Goal: Task Accomplishment & Management: Use online tool/utility

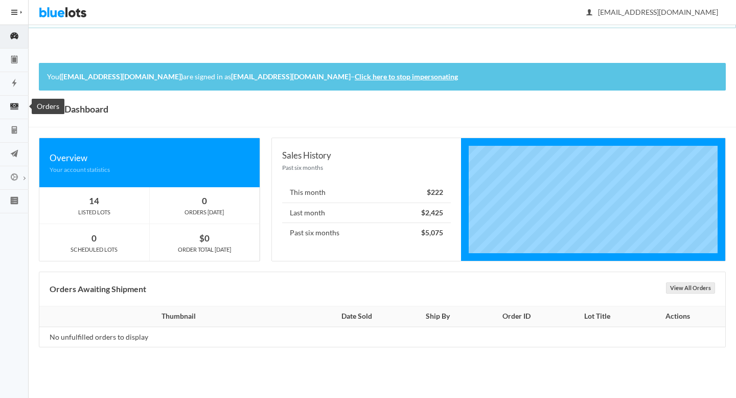
click at [15, 107] on icon "cash" at bounding box center [14, 106] width 29 height 9
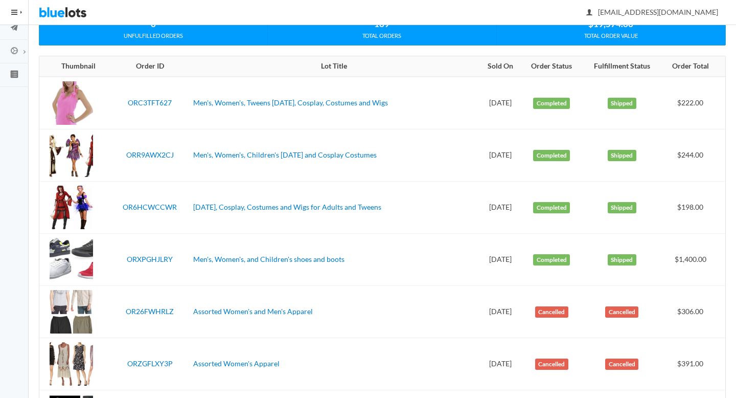
scroll to position [142, 0]
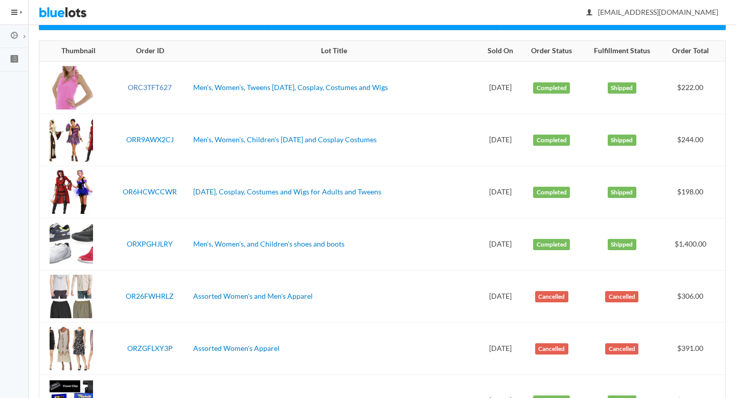
click at [152, 88] on link "ORC3TFT627" at bounding box center [150, 87] width 44 height 9
click at [153, 136] on link "ORR9AWX2CJ" at bounding box center [150, 139] width 48 height 9
click at [158, 188] on link "OR6HCWCCWR" at bounding box center [150, 191] width 54 height 9
click at [157, 239] on link "ORXPGHJLRY" at bounding box center [150, 243] width 46 height 9
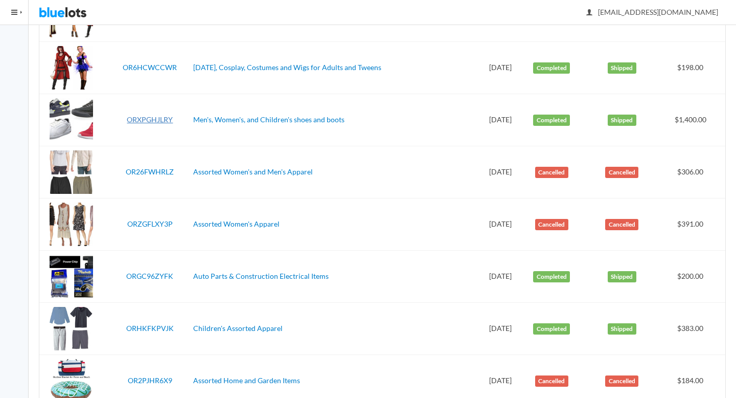
scroll to position [269, 0]
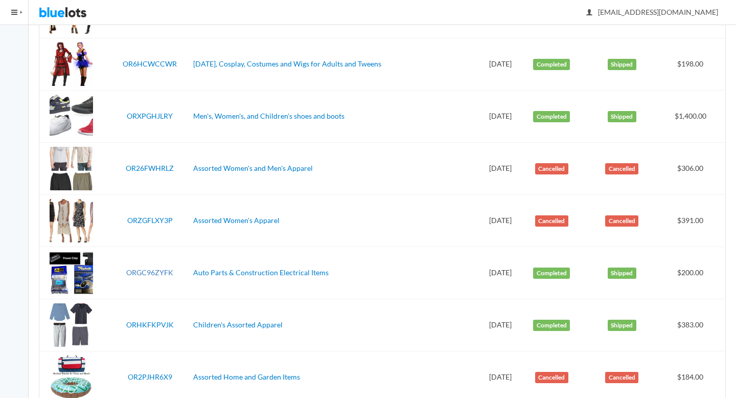
click at [153, 268] on link "ORGC96ZYFK" at bounding box center [149, 272] width 47 height 9
click at [153, 323] on link "ORHKFKPVJK" at bounding box center [150, 324] width 48 height 9
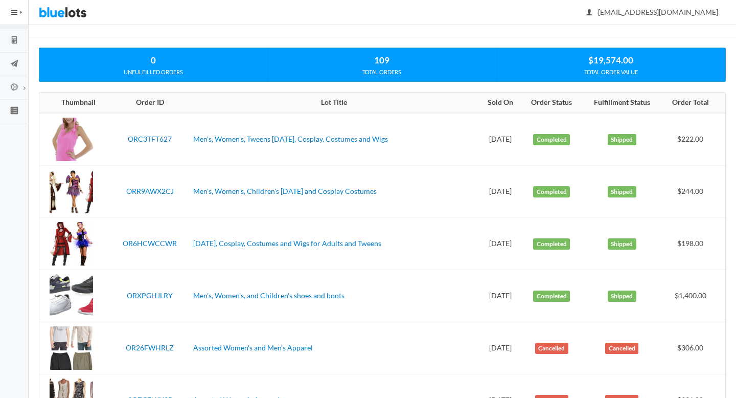
scroll to position [0, 0]
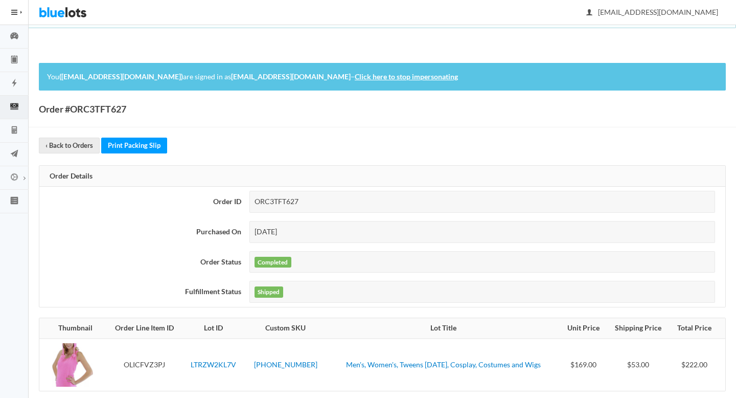
scroll to position [90, 0]
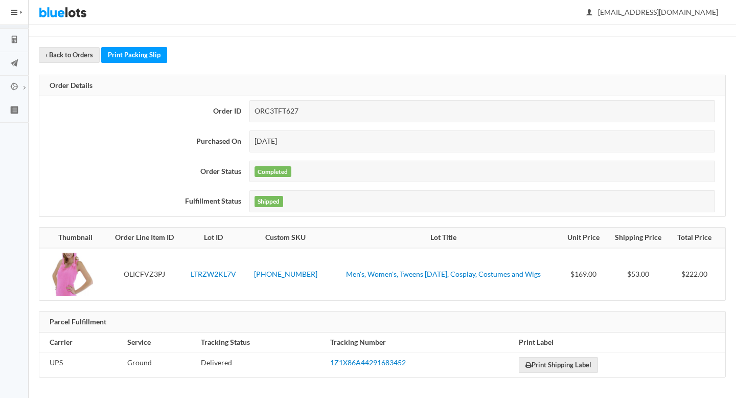
click at [378, 366] on td "1Z1X86A44291683452" at bounding box center [420, 364] width 189 height 25
click at [365, 362] on link "1Z1X86A44291683452" at bounding box center [368, 362] width 76 height 9
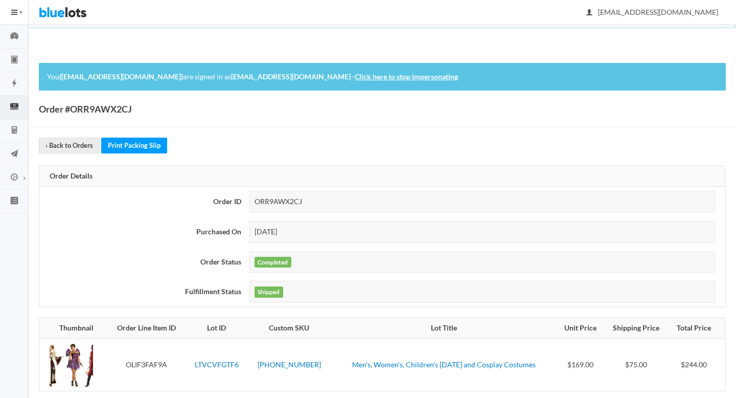
scroll to position [90, 0]
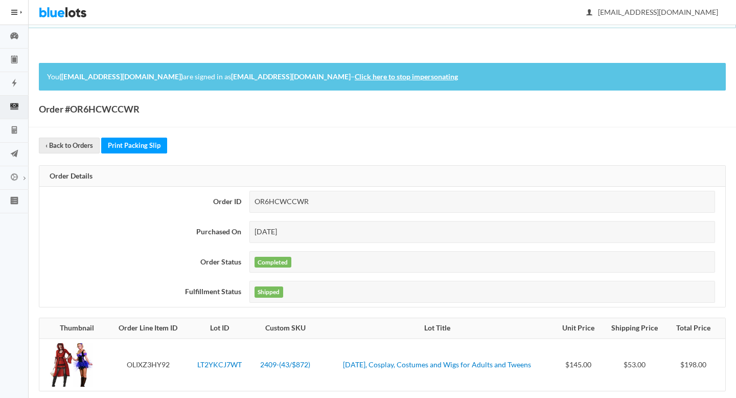
scroll to position [90, 0]
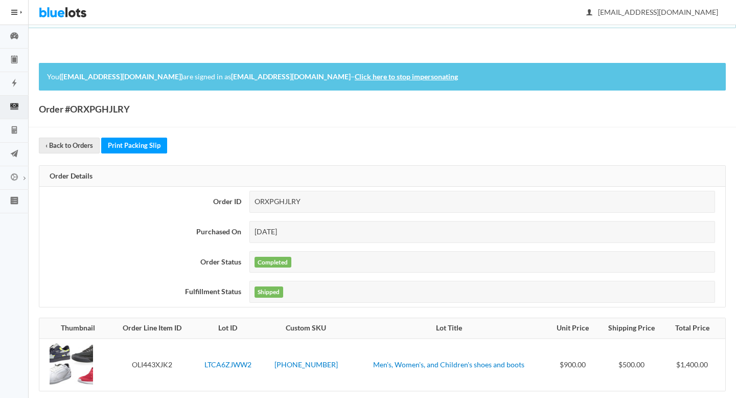
scroll to position [14, 0]
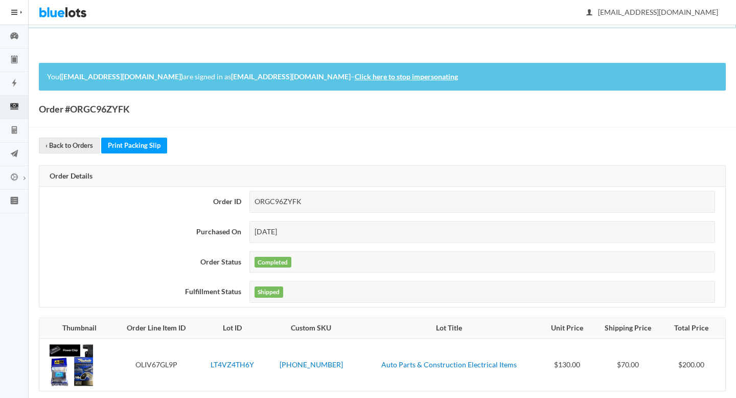
scroll to position [90, 0]
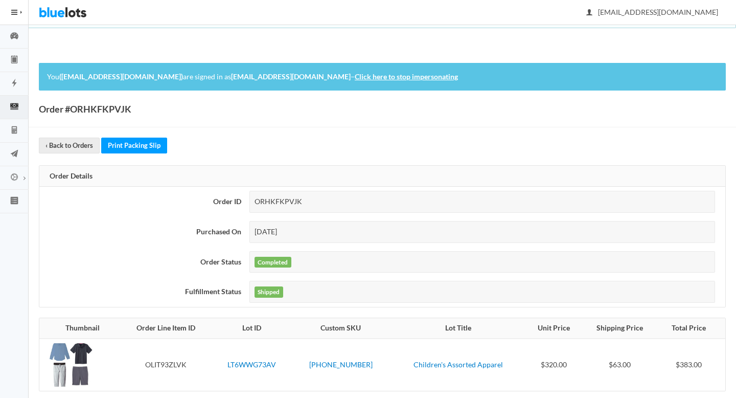
scroll to position [90, 0]
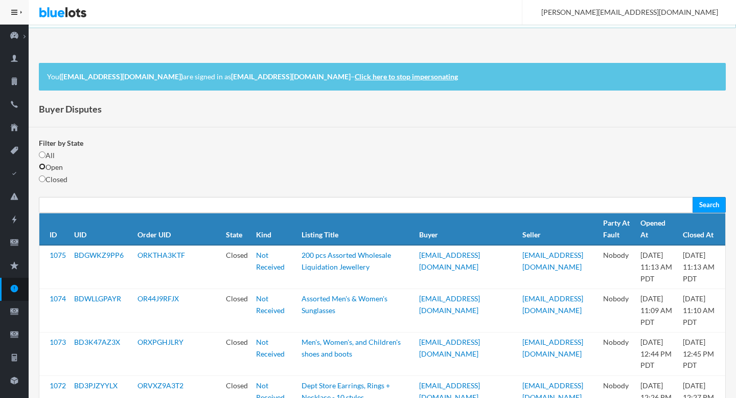
click at [41, 168] on input "radio" at bounding box center [42, 166] width 7 height 7
radio input "true"
click at [712, 205] on input "Search" at bounding box center [709, 205] width 33 height 16
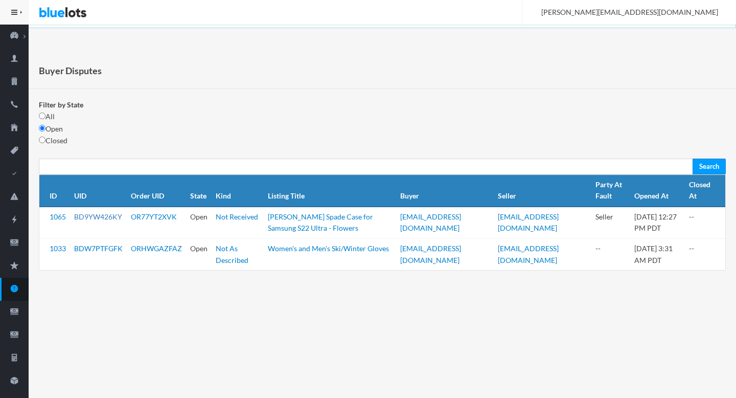
click at [104, 218] on link "BD9YW426KY" at bounding box center [98, 216] width 48 height 9
click at [113, 249] on link "BDW7PTFGFK" at bounding box center [98, 248] width 49 height 9
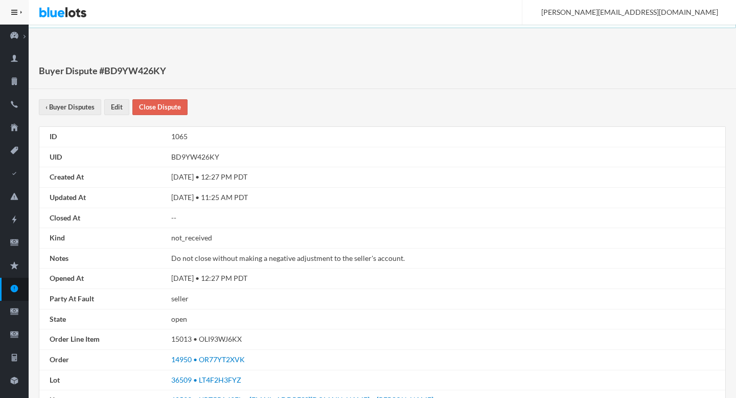
scroll to position [156, 0]
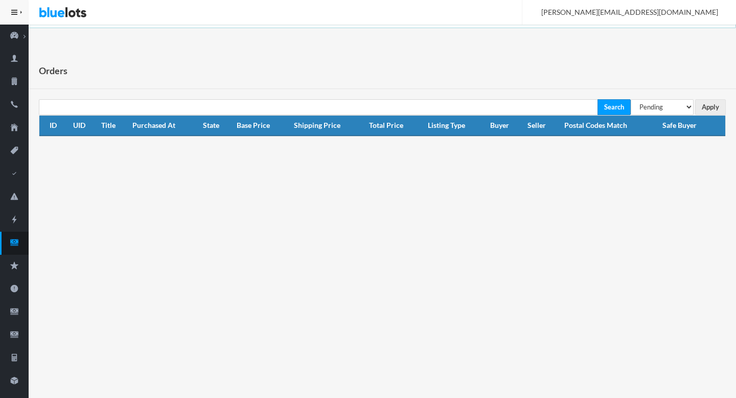
select select "under_review"
click at [631, 99] on select "All Orders Pending Completed Under review Cancelled" at bounding box center [662, 107] width 63 height 16
click at [709, 106] on input "Apply" at bounding box center [710, 107] width 31 height 16
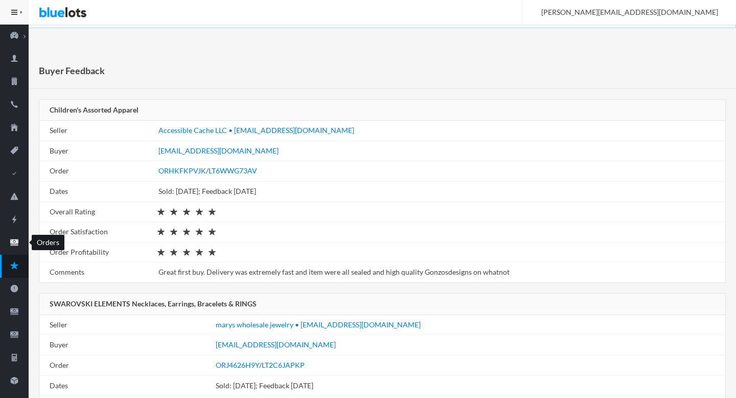
click at [17, 246] on icon "cash" at bounding box center [14, 242] width 29 height 9
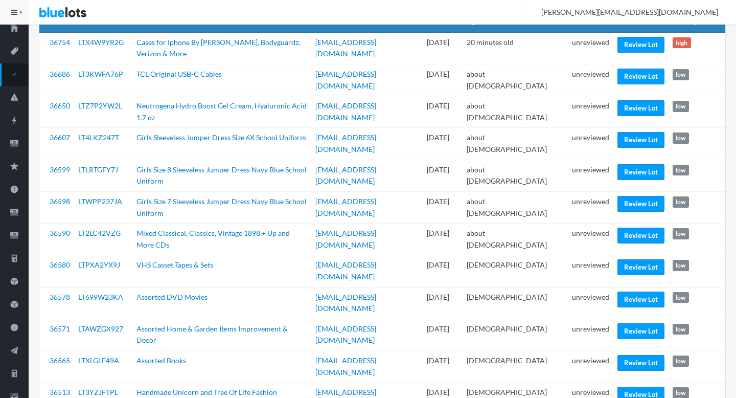
scroll to position [100, 0]
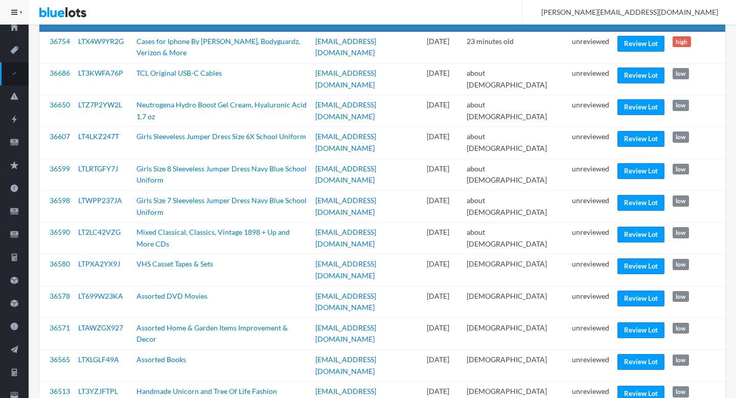
scroll to position [100, 0]
click at [627, 69] on link "Review Lot" at bounding box center [640, 75] width 47 height 16
click at [639, 109] on link "Review Lot" at bounding box center [640, 107] width 47 height 16
click at [633, 137] on link "Review Lot" at bounding box center [640, 139] width 47 height 16
click at [632, 168] on link "Review Lot" at bounding box center [640, 171] width 47 height 16
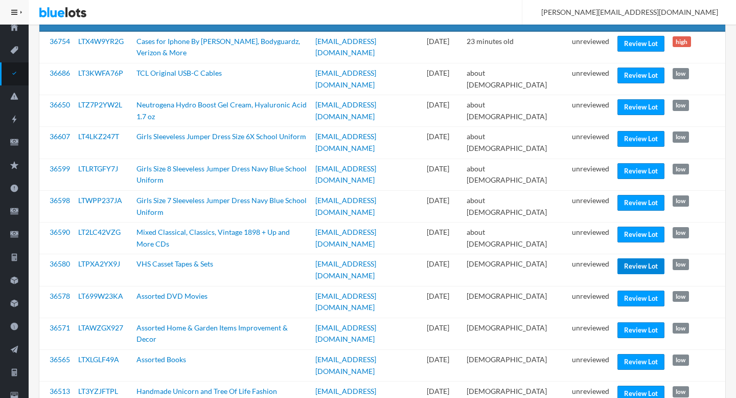
click at [654, 265] on link "Review Lot" at bounding box center [640, 266] width 47 height 16
click at [635, 354] on link "Review Lot" at bounding box center [640, 362] width 47 height 16
click at [632, 385] on link "Review Lot" at bounding box center [640, 393] width 47 height 16
click at [599, 381] on td "unreviewed" at bounding box center [590, 397] width 45 height 32
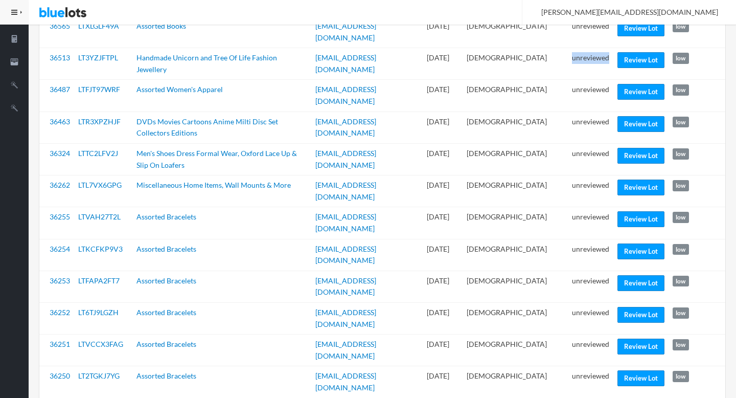
scroll to position [437, 0]
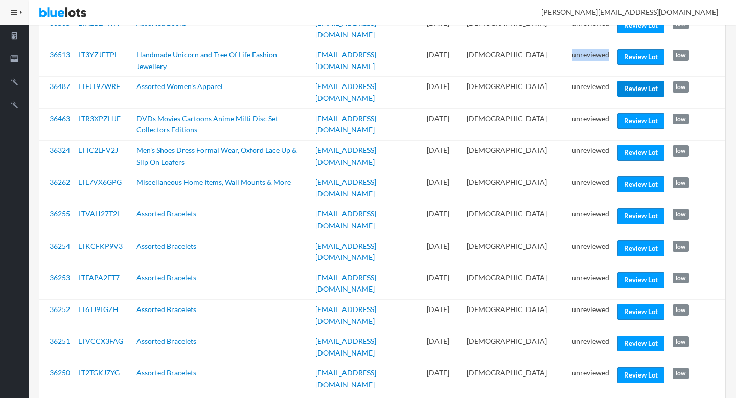
click at [637, 81] on link "Review Lot" at bounding box center [640, 89] width 47 height 16
click at [631, 145] on link "Review Lot" at bounding box center [640, 153] width 47 height 16
click at [647, 208] on link "Review Lot" at bounding box center [640, 216] width 47 height 16
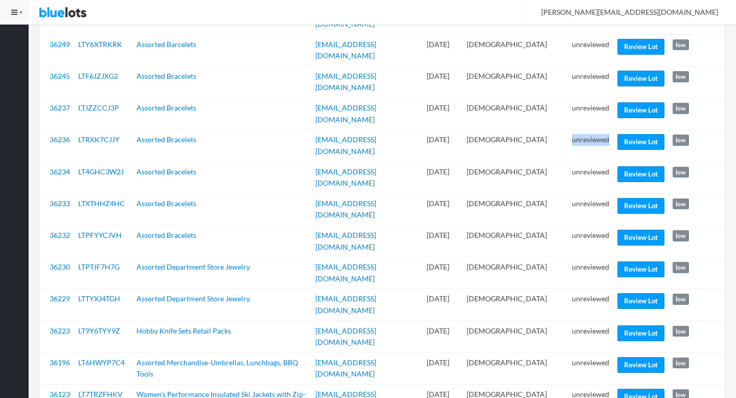
scroll to position [797, 0]
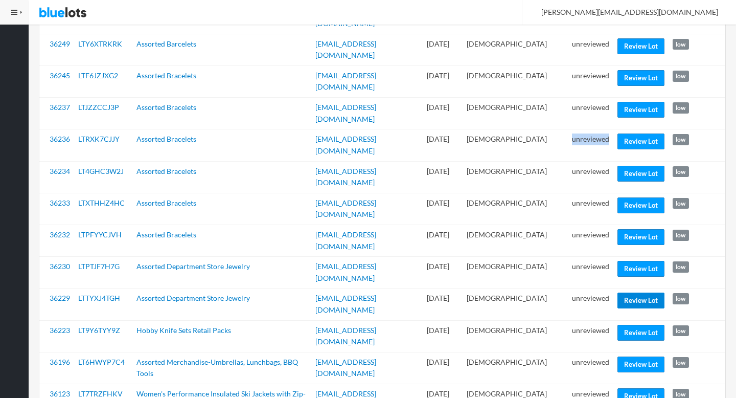
click at [634, 292] on link "Review Lot" at bounding box center [640, 300] width 47 height 16
click at [642, 388] on link "Review Lot" at bounding box center [640, 396] width 47 height 16
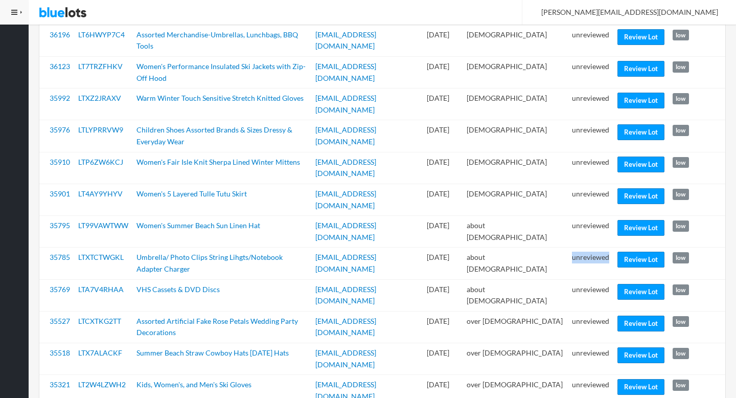
scroll to position [1149, 0]
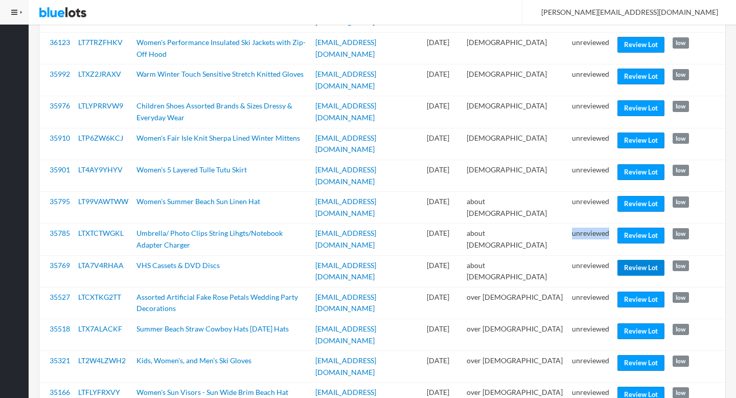
click at [618, 260] on link "Review Lot" at bounding box center [640, 268] width 47 height 16
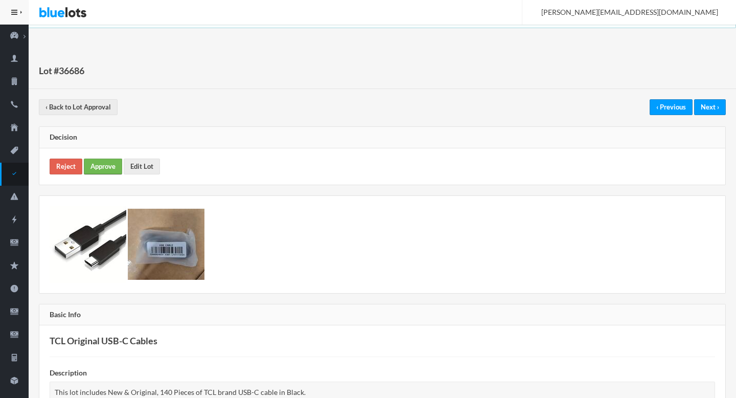
click at [90, 162] on link "Approve" at bounding box center [103, 166] width 38 height 16
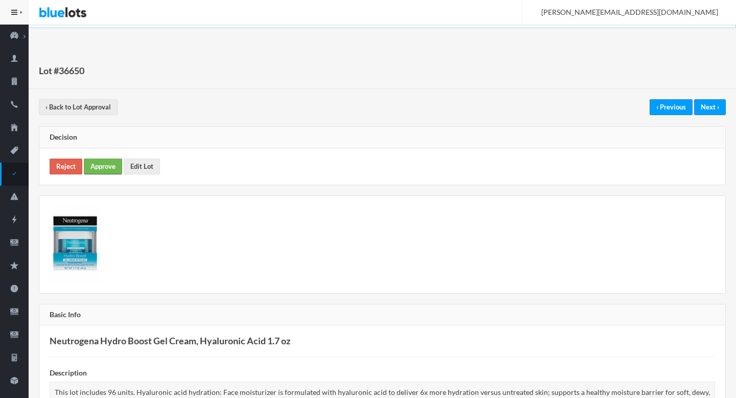
click at [108, 164] on link "Approve" at bounding box center [103, 166] width 38 height 16
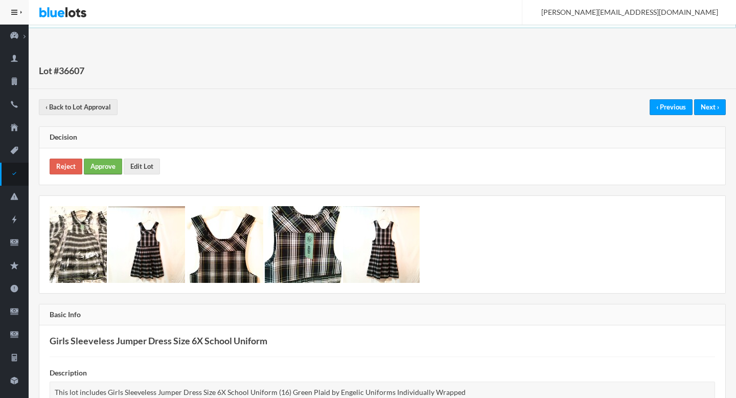
click at [104, 160] on link "Approve" at bounding box center [103, 166] width 38 height 16
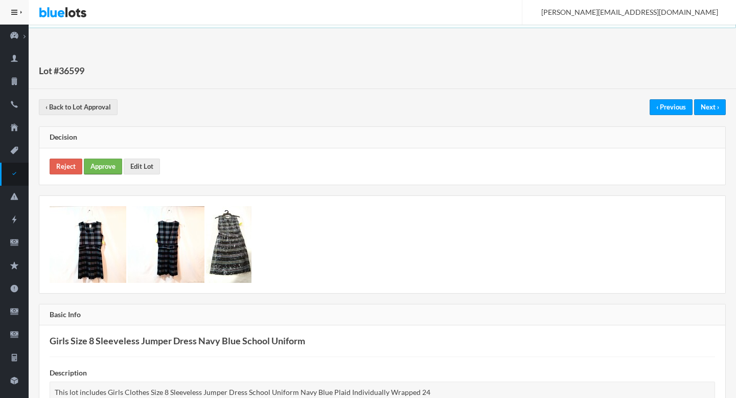
click at [116, 161] on link "Approve" at bounding box center [103, 166] width 38 height 16
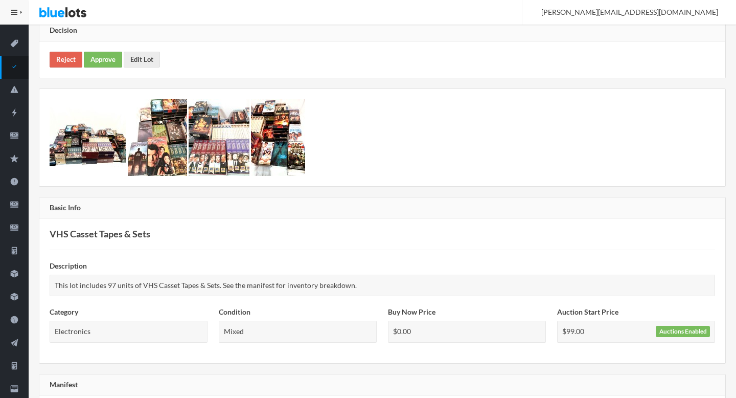
scroll to position [47, 0]
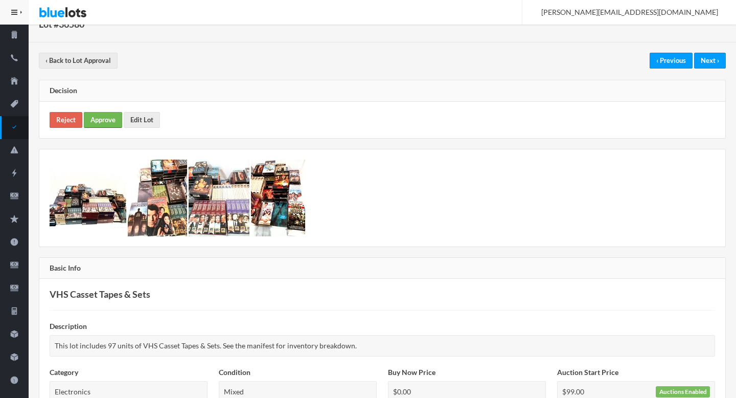
click at [113, 112] on link "Approve" at bounding box center [103, 120] width 38 height 16
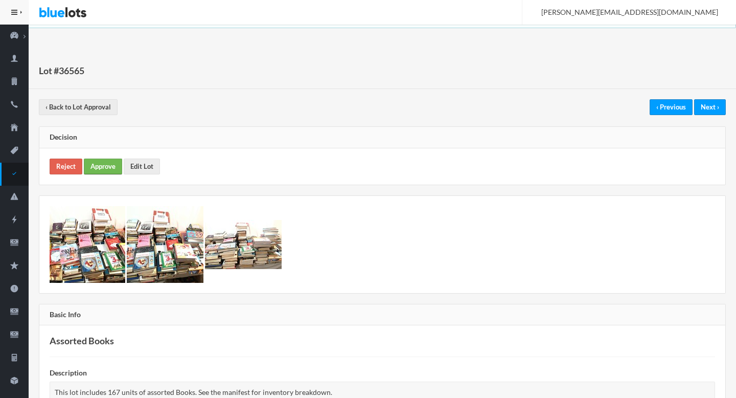
click at [100, 169] on link "Approve" at bounding box center [103, 166] width 38 height 16
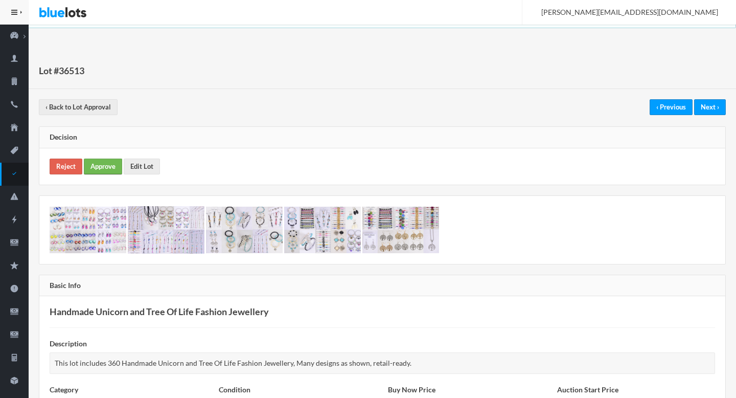
click at [94, 165] on link "Approve" at bounding box center [103, 166] width 38 height 16
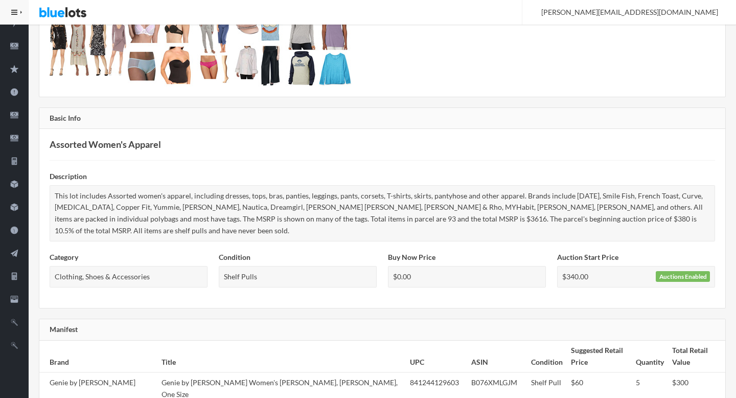
scroll to position [642, 0]
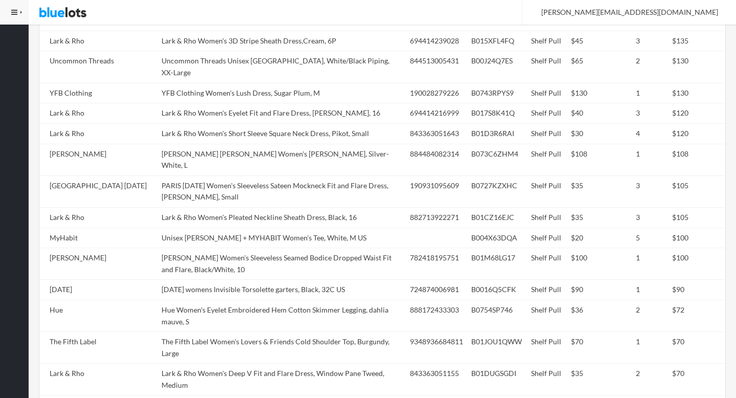
click at [360, 207] on td "Lark & Rho Women's Pleated Neckline Sheath Dress, Black, 16" at bounding box center [281, 217] width 248 height 20
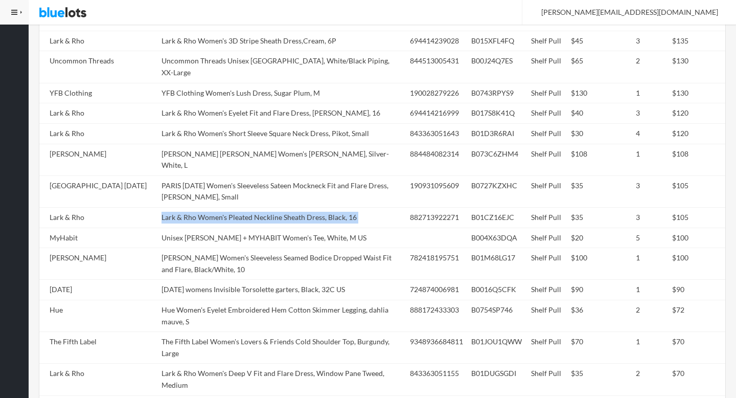
click at [360, 207] on td "Lark & Rho Women's Pleated Neckline Sheath Dress, Black, 16" at bounding box center [281, 217] width 248 height 20
copy tr "Lark & Rho Women's Pleated Neckline Sheath Dress, Black, 16"
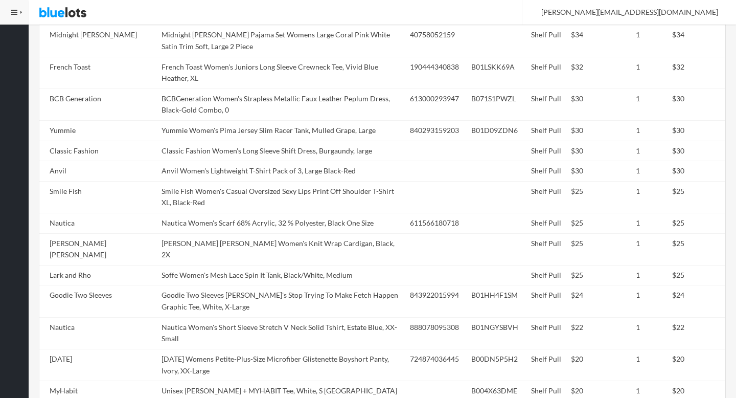
scroll to position [1690, 0]
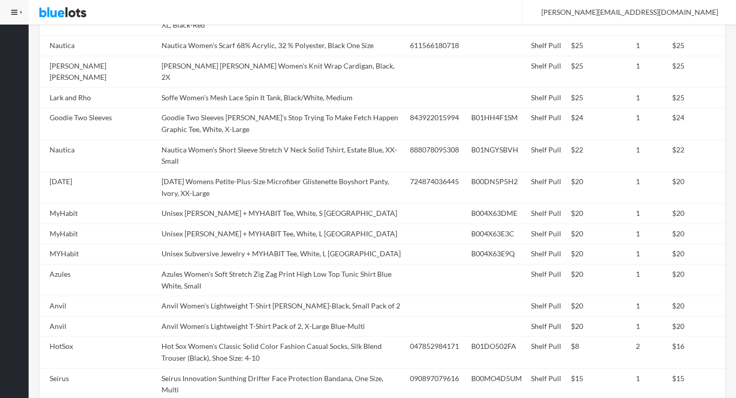
click at [360, 336] on td "Hot Sox Women's Classic Solid Color Fashion Casual Socks, Silk Blend Trouser (B…" at bounding box center [281, 352] width 248 height 32
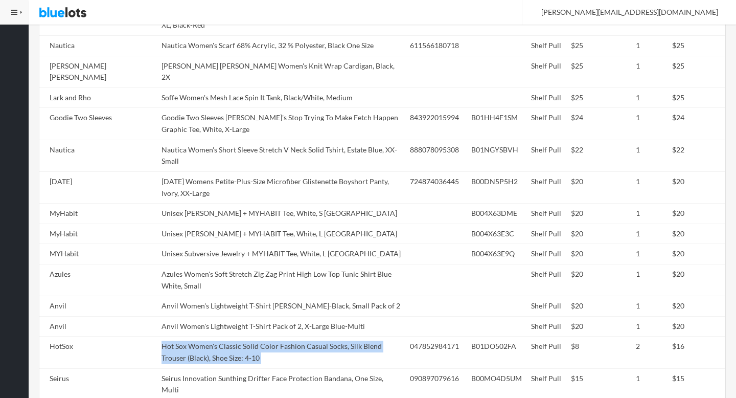
copy tr "Hot Sox Women's Classic Solid Color Fashion Casual Socks, Silk Blend Trouser (B…"
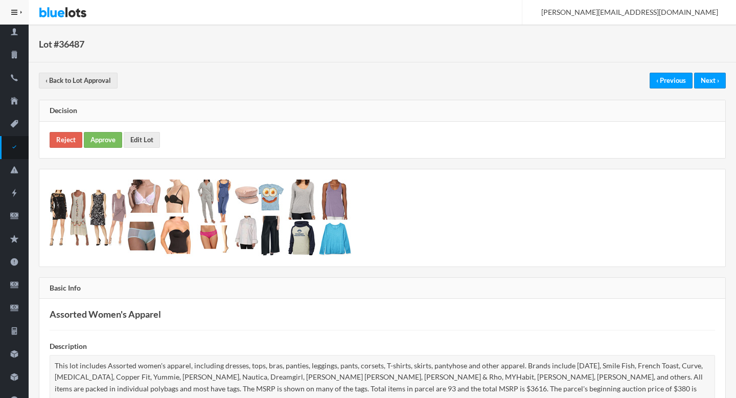
scroll to position [0, 0]
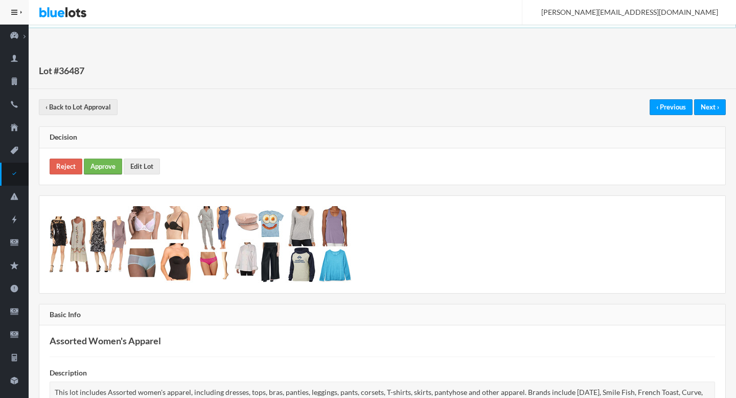
click at [97, 170] on link "Approve" at bounding box center [103, 166] width 38 height 16
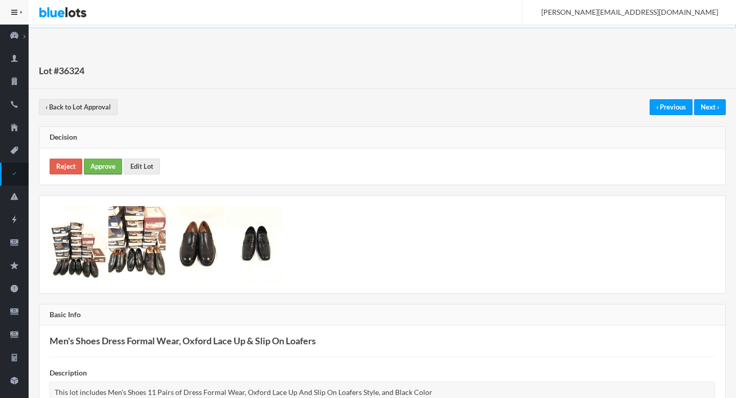
click at [107, 165] on link "Approve" at bounding box center [103, 166] width 38 height 16
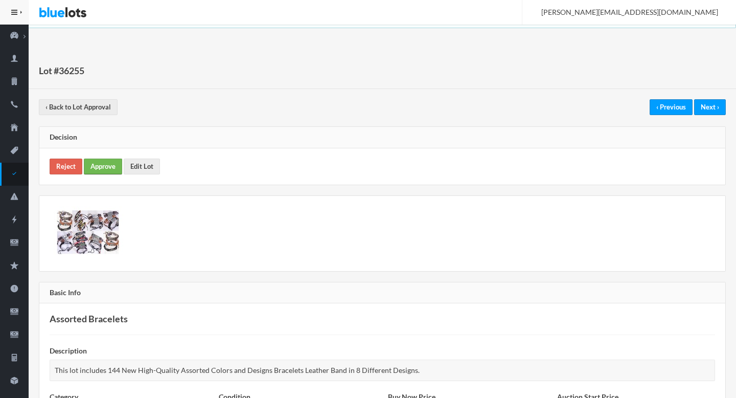
click at [99, 160] on link "Approve" at bounding box center [103, 166] width 38 height 16
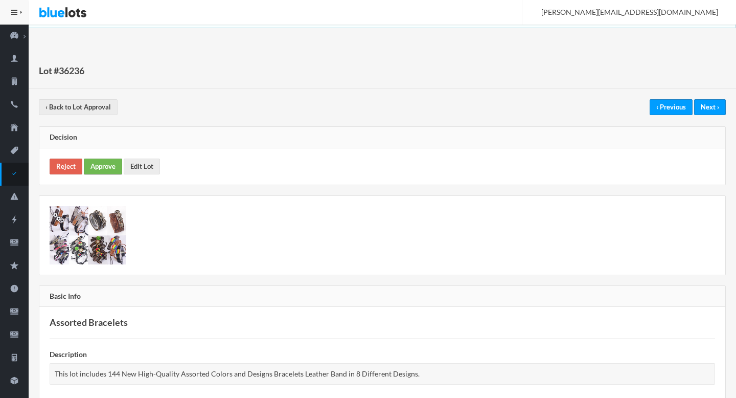
click at [97, 169] on link "Approve" at bounding box center [103, 166] width 38 height 16
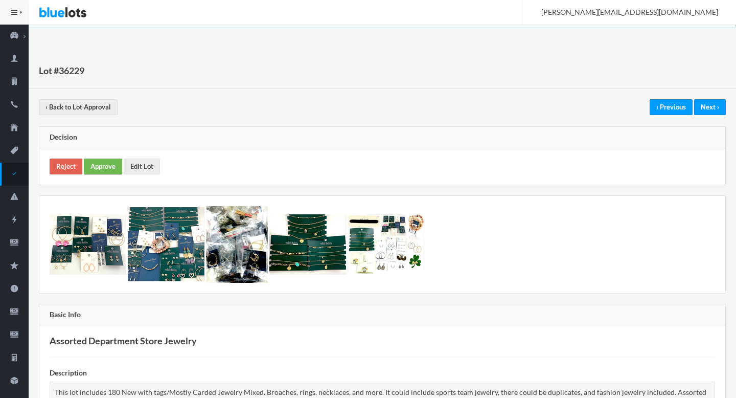
click at [98, 166] on link "Approve" at bounding box center [103, 166] width 38 height 16
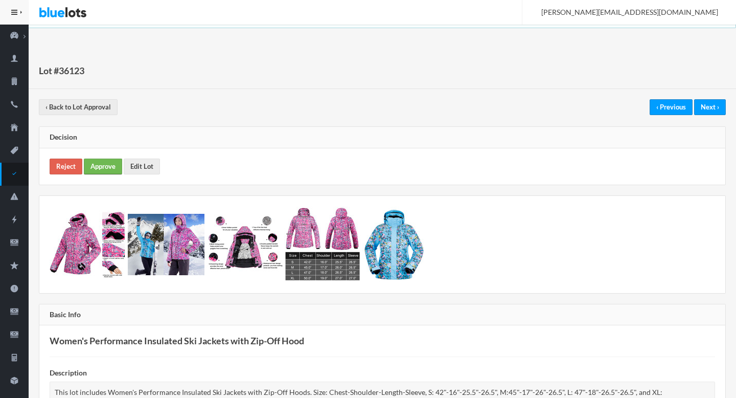
click at [106, 160] on link "Approve" at bounding box center [103, 166] width 38 height 16
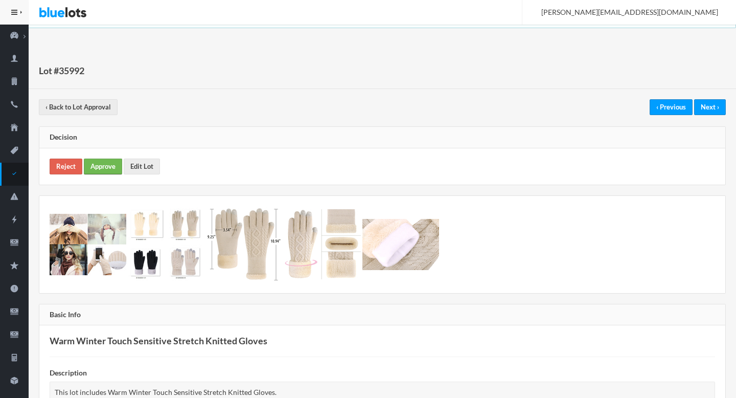
click at [91, 167] on link "Approve" at bounding box center [103, 166] width 38 height 16
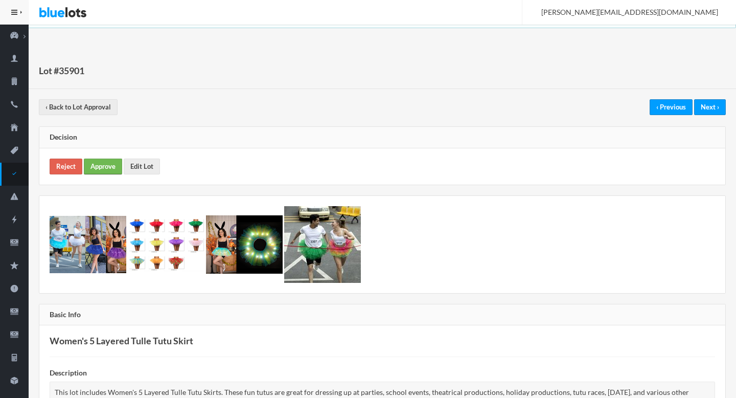
click at [108, 169] on link "Approve" at bounding box center [103, 166] width 38 height 16
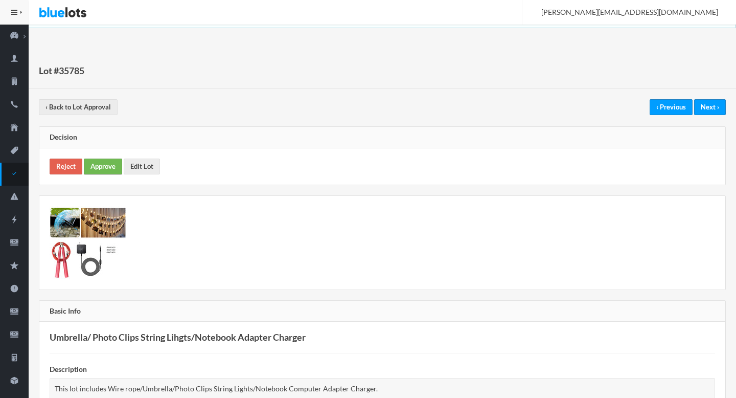
click at [96, 163] on link "Approve" at bounding box center [103, 166] width 38 height 16
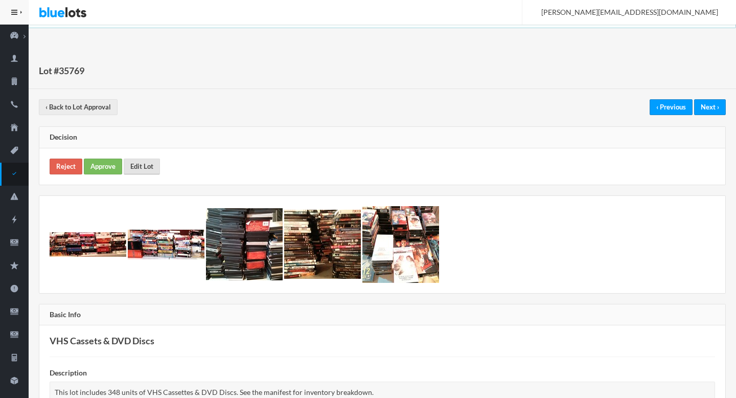
click at [143, 168] on link "Edit Lot" at bounding box center [142, 166] width 36 height 16
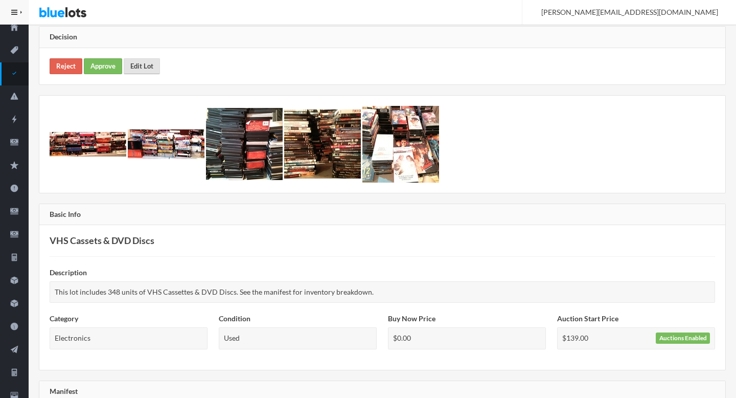
scroll to position [48, 0]
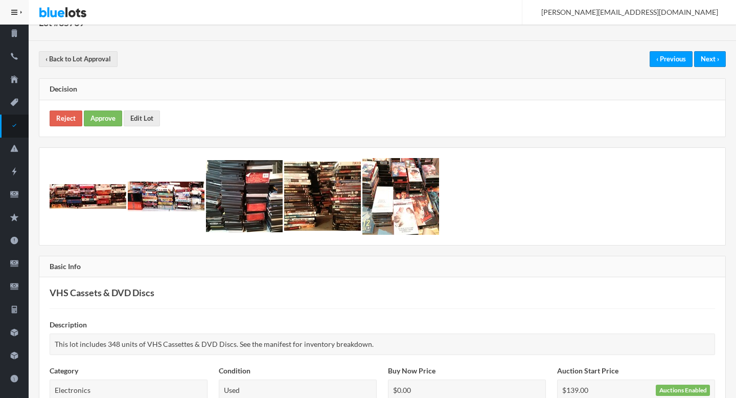
click at [67, 127] on div "Reject Approve Edit Lot" at bounding box center [382, 118] width 686 height 36
click at [98, 114] on link "Approve" at bounding box center [103, 118] width 38 height 16
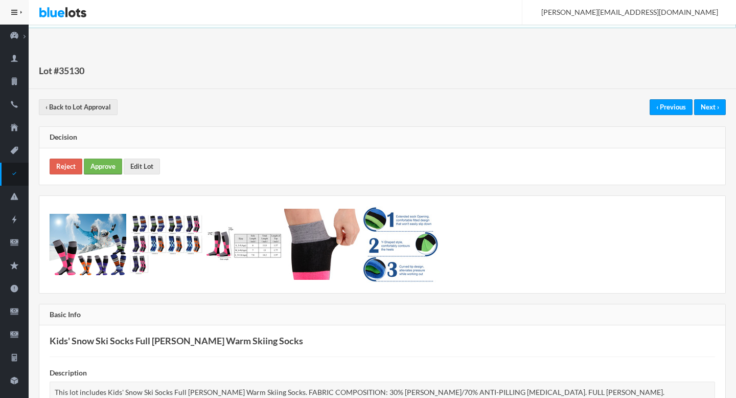
click at [102, 171] on link "Approve" at bounding box center [103, 166] width 38 height 16
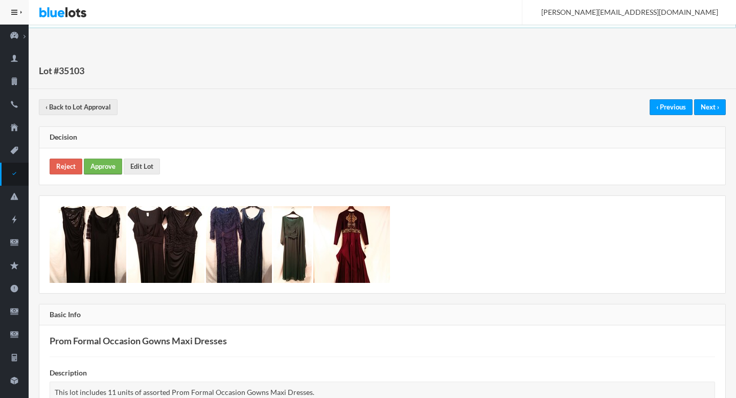
click at [107, 164] on link "Approve" at bounding box center [103, 166] width 38 height 16
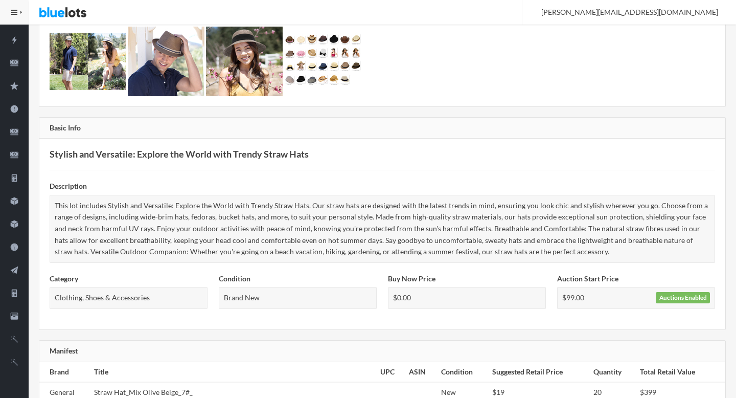
scroll to position [396, 0]
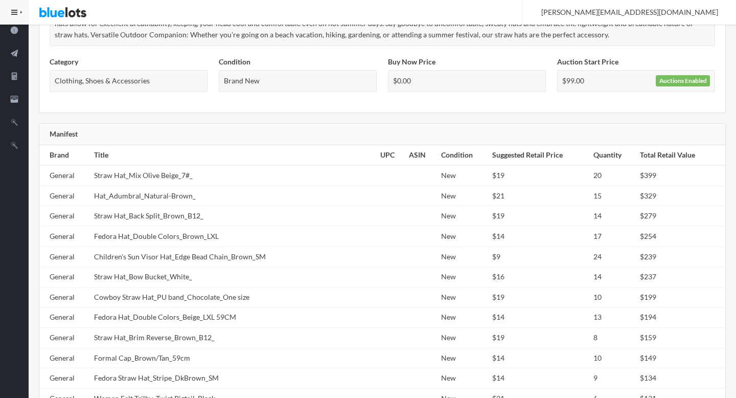
click at [177, 263] on td "Children's Sun Visor Hat_Edge Bead Chain_Brown_SM" at bounding box center [233, 256] width 286 height 20
copy tr "Children's Sun Visor Hat_Edge Bead Chain_Brown_SM"
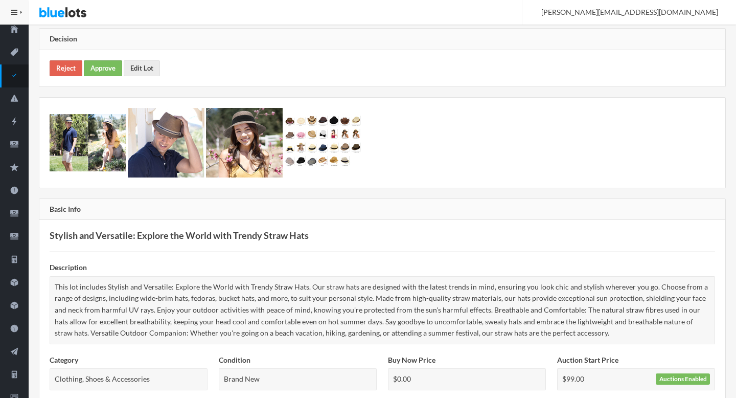
scroll to position [0, 0]
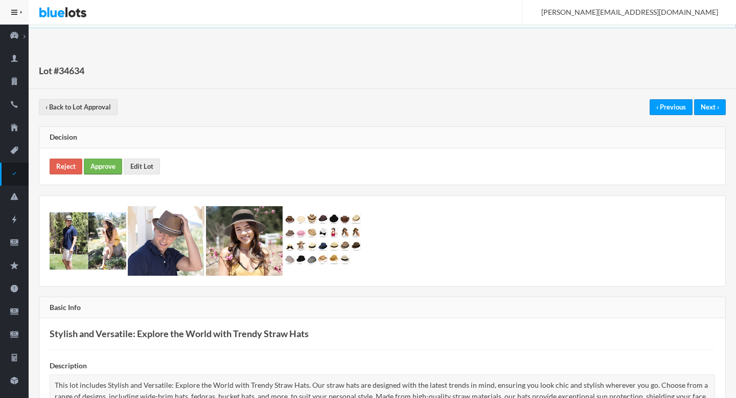
click at [107, 166] on link "Approve" at bounding box center [103, 166] width 38 height 16
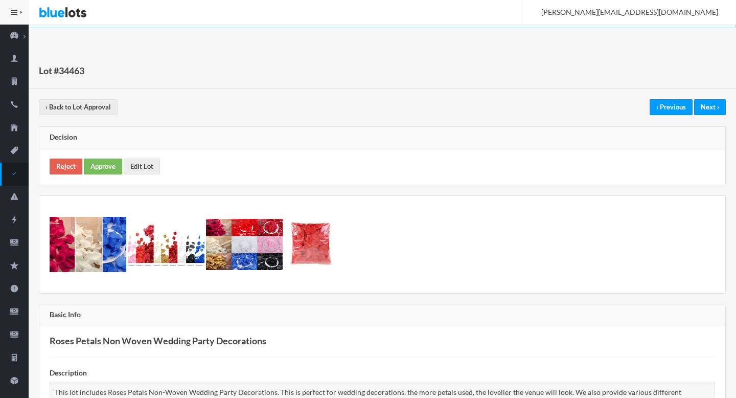
click at [106, 179] on div "Reject Approve Edit Lot" at bounding box center [382, 166] width 686 height 36
click at [106, 170] on link "Approve" at bounding box center [103, 166] width 38 height 16
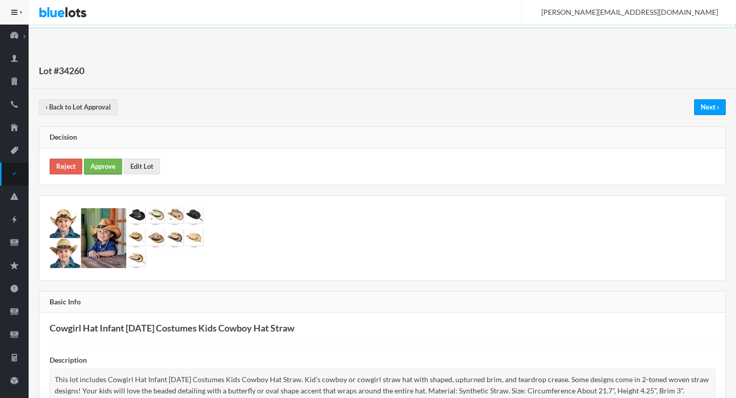
click at [93, 168] on link "Approve" at bounding box center [103, 166] width 38 height 16
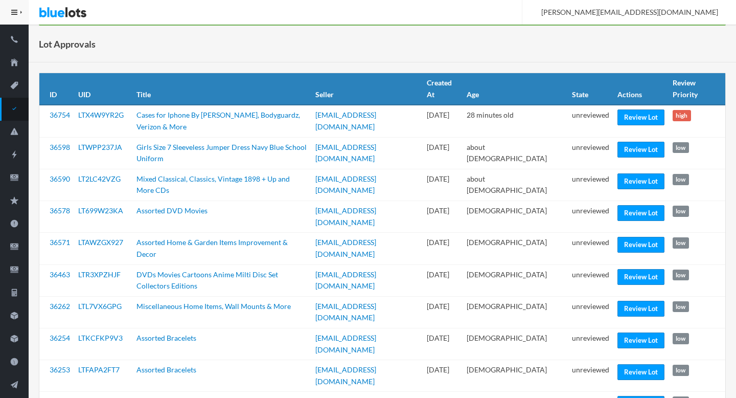
scroll to position [91, 0]
